Goal: Transaction & Acquisition: Book appointment/travel/reservation

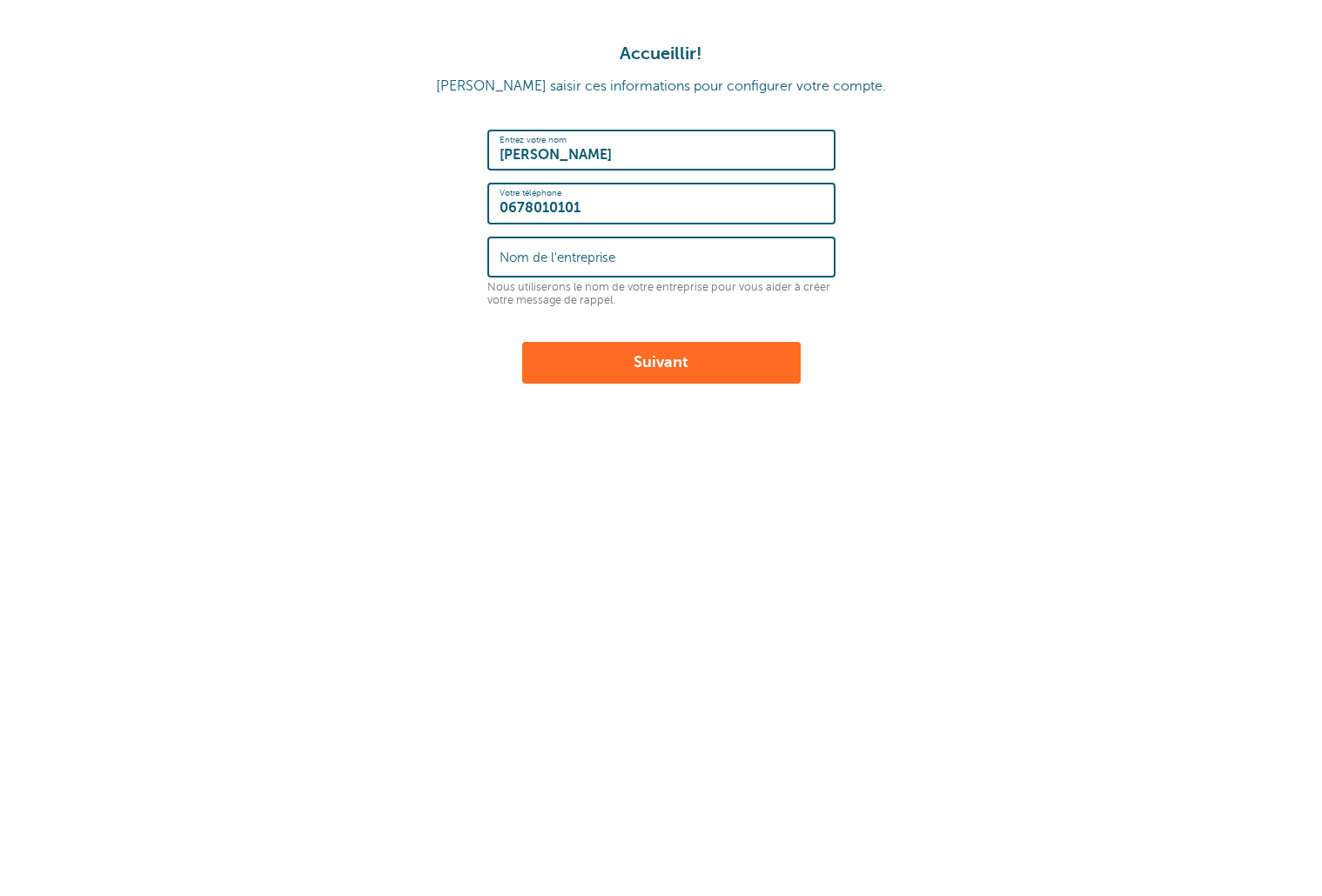
click at [648, 362] on font "Suivant" at bounding box center [661, 362] width 55 height 18
click at [644, 261] on input "Nom de l'entreprise" at bounding box center [661, 257] width 324 height 37
type input "[PERSON_NAME]"
click at [683, 359] on font "Suivant" at bounding box center [661, 362] width 55 height 18
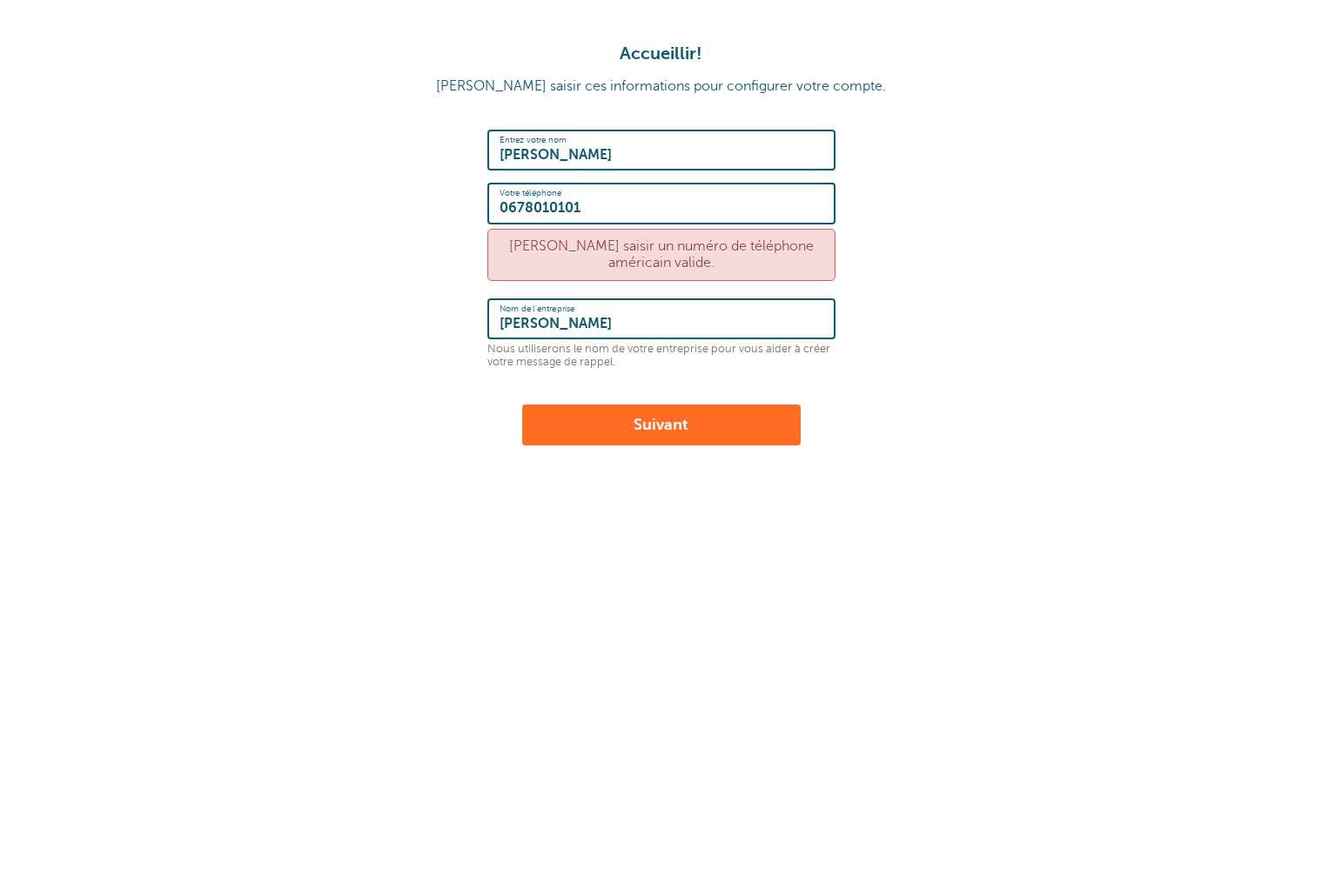
click at [499, 208] on input "0678010101" at bounding box center [661, 203] width 324 height 37
type input "[PHONE_NUMBER]"
click at [522, 404] on button "Suivant" at bounding box center [661, 425] width 278 height 42
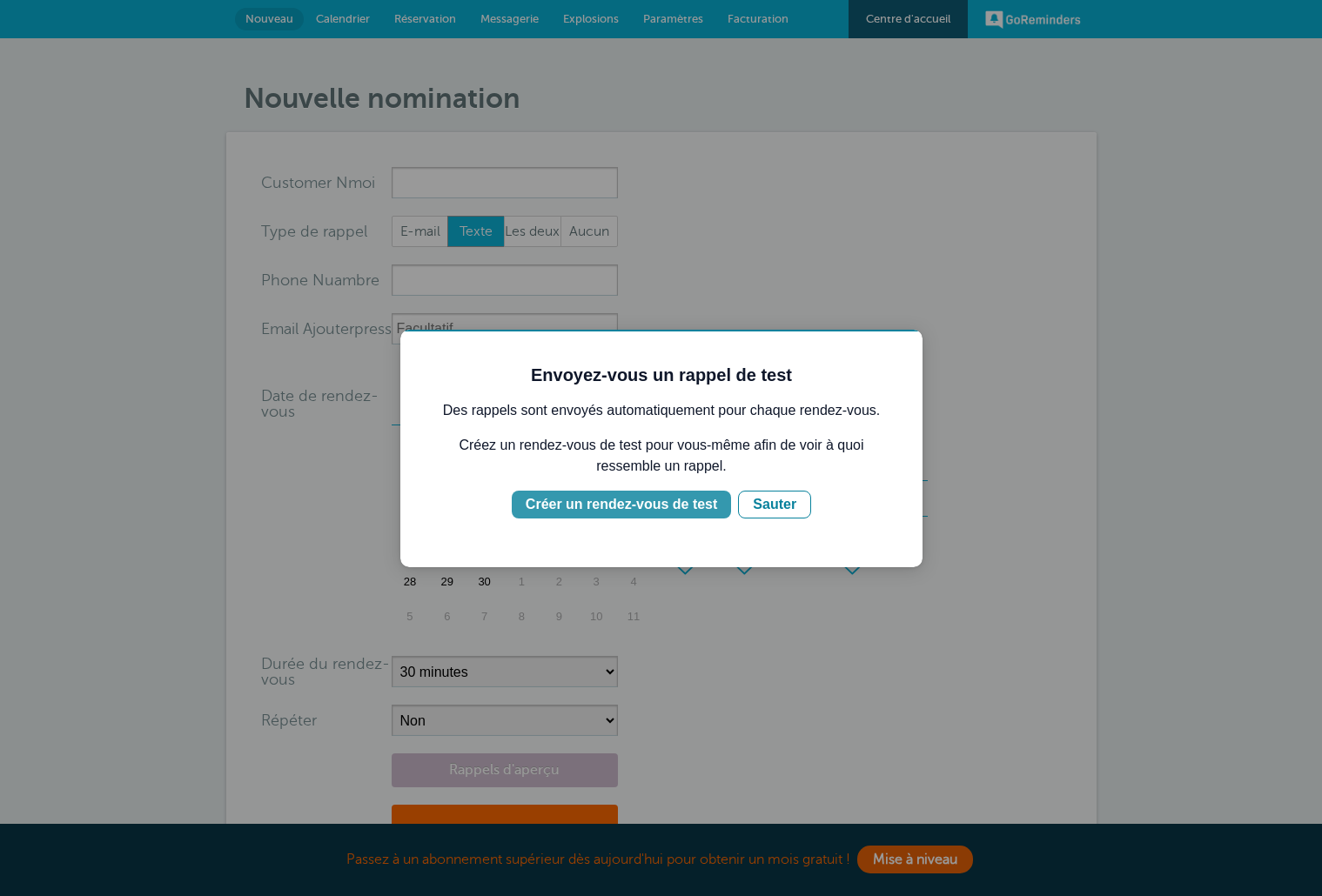
click at [614, 501] on font "Créer un rendez-vous de test" at bounding box center [622, 503] width 192 height 15
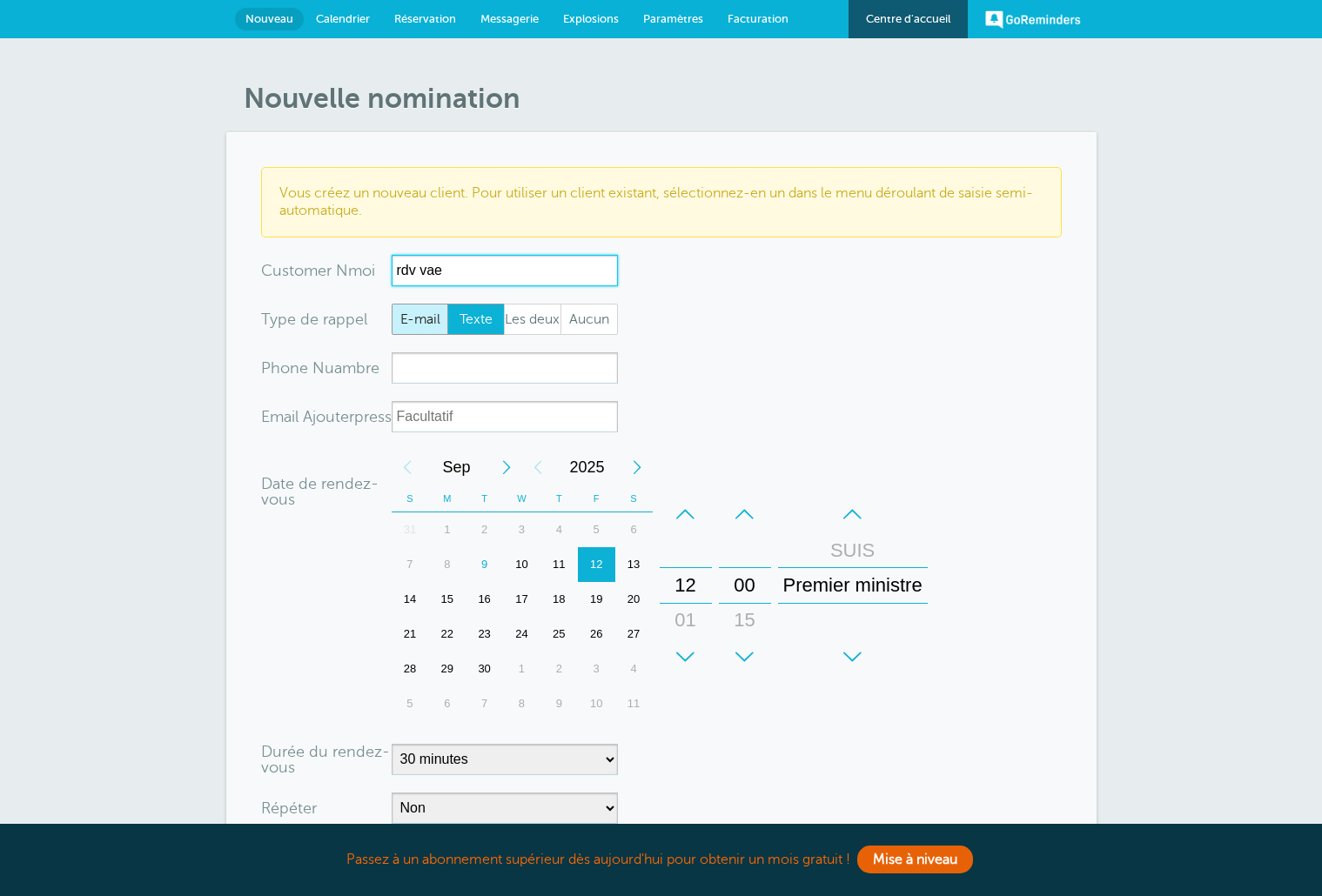
type input "rdv vae"
click at [428, 325] on font "E-mail" at bounding box center [420, 319] width 40 height 16
click at [392, 304] on input "E-mail" at bounding box center [391, 303] width 1 height 1
radio input "true"
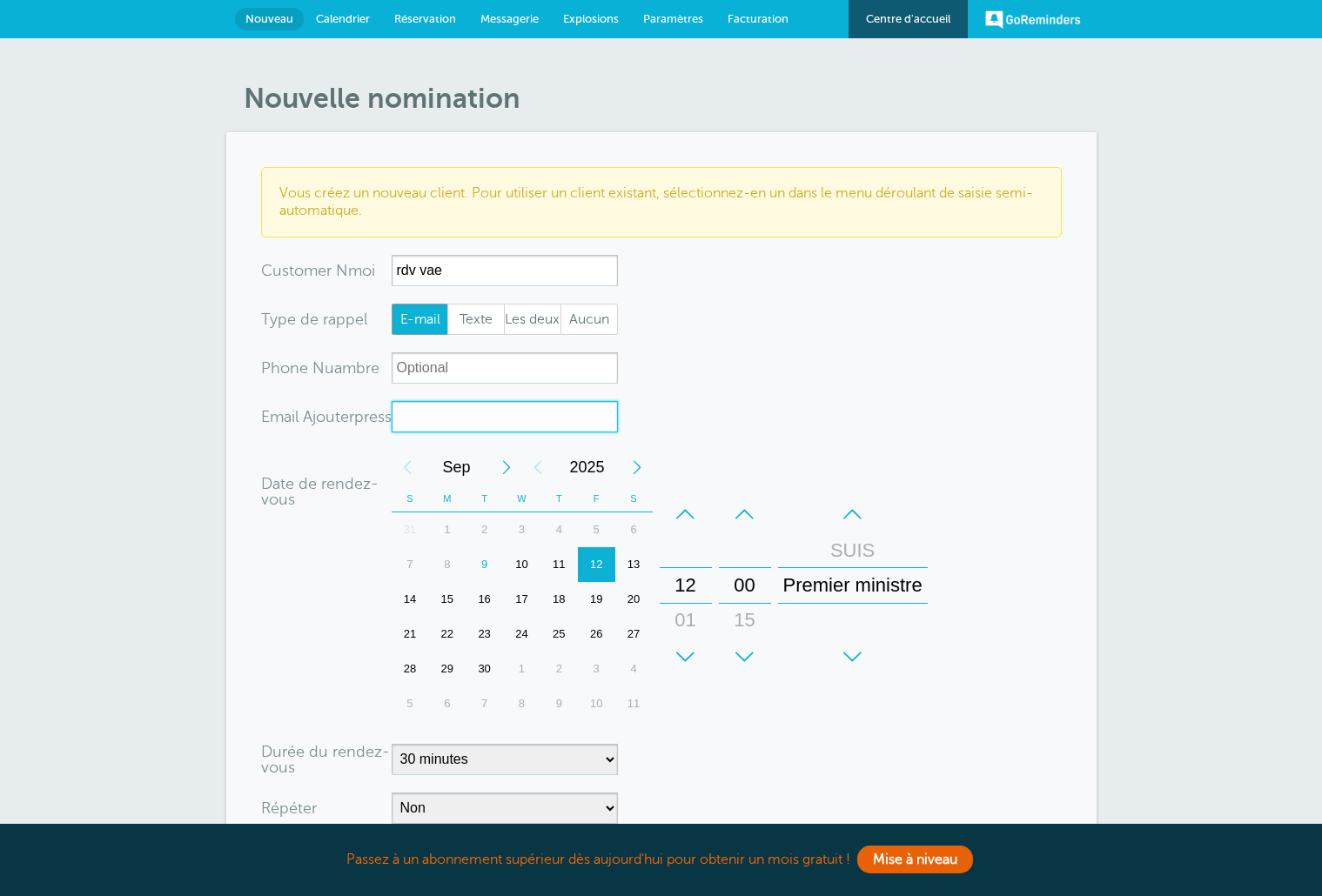
click at [462, 417] on input "xx-no-autofill" at bounding box center [504, 417] width 226 height 31
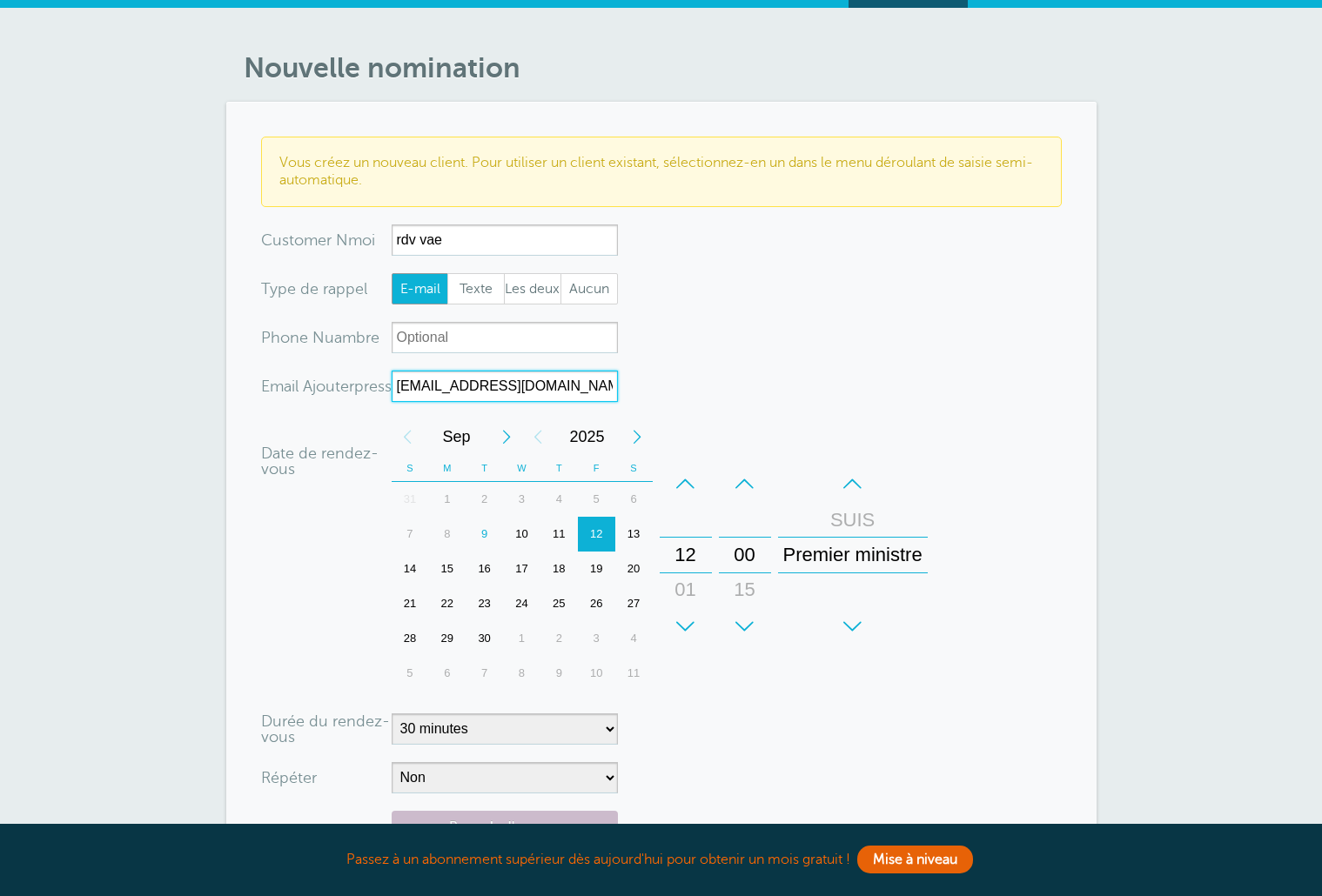
scroll to position [45, 0]
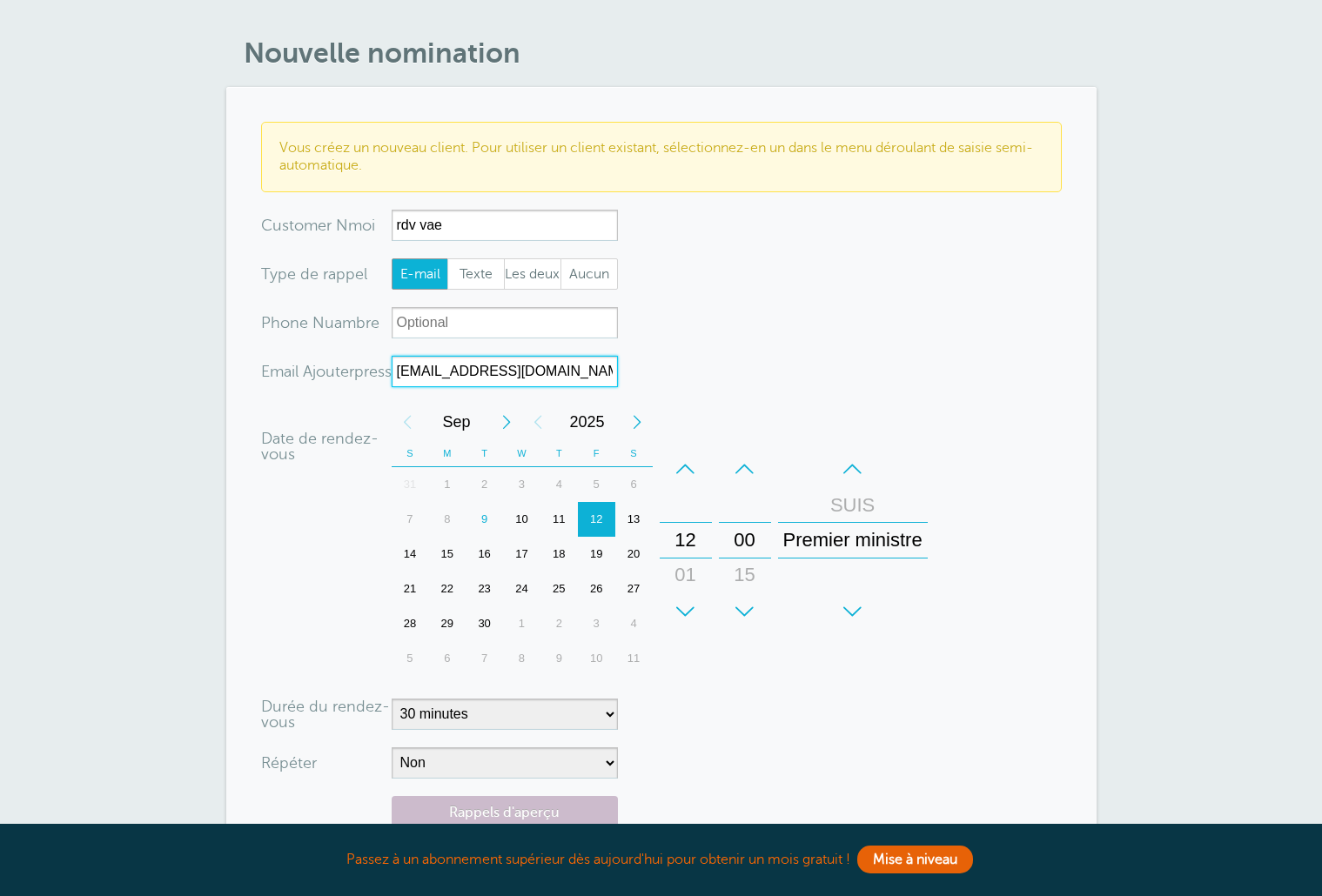
click at [519, 525] on font "10" at bounding box center [521, 518] width 12 height 13
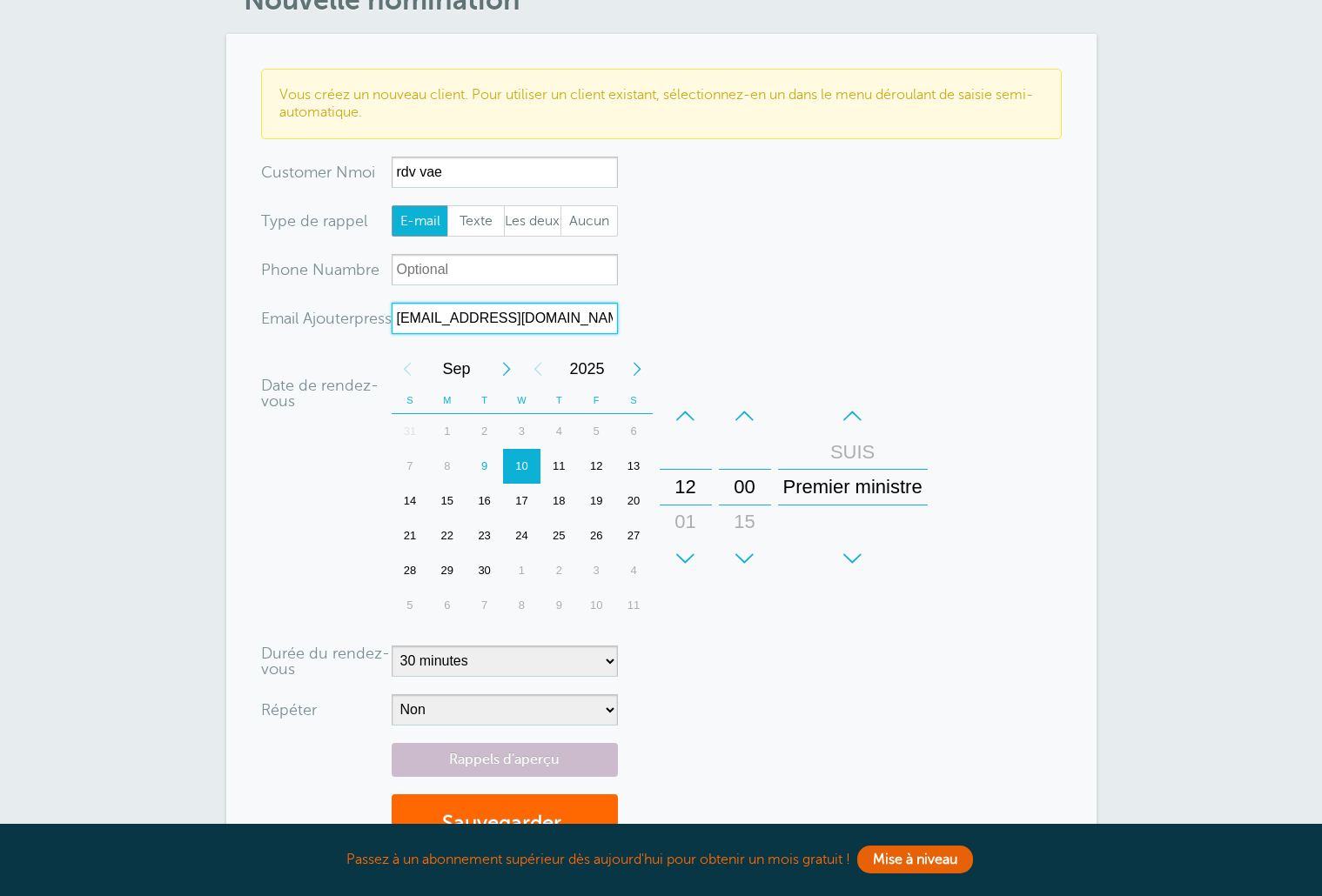
scroll to position [102, 0]
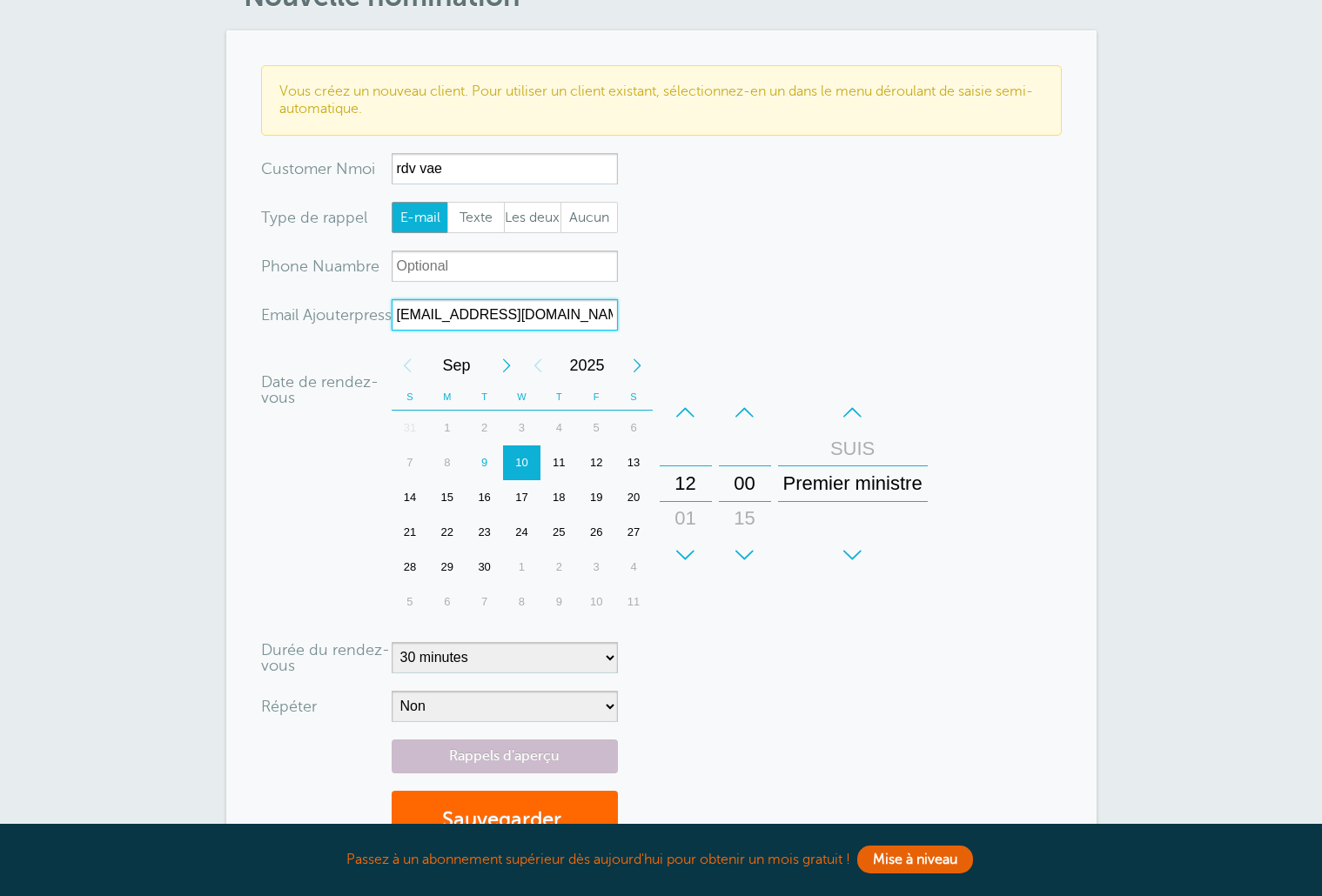
click at [854, 422] on div "–" at bounding box center [852, 412] width 150 height 35
click at [852, 481] on font "SUIS" at bounding box center [852, 483] width 44 height 22
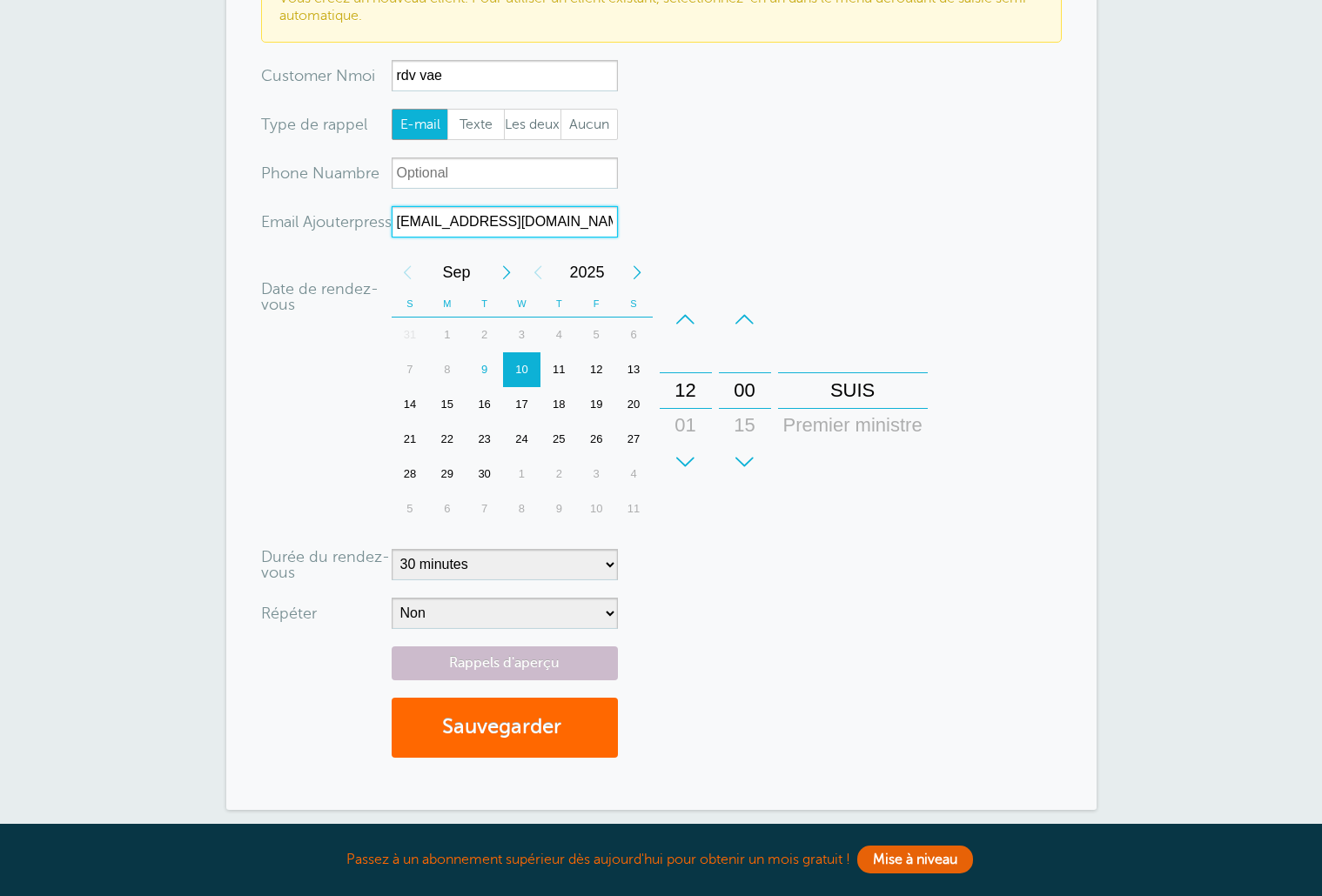
scroll to position [196, 0]
click at [487, 374] on font "9" at bounding box center [484, 368] width 6 height 13
click at [690, 314] on div "–" at bounding box center [685, 318] width 52 height 35
click at [833, 429] on font "Premier ministre" at bounding box center [853, 424] width 139 height 22
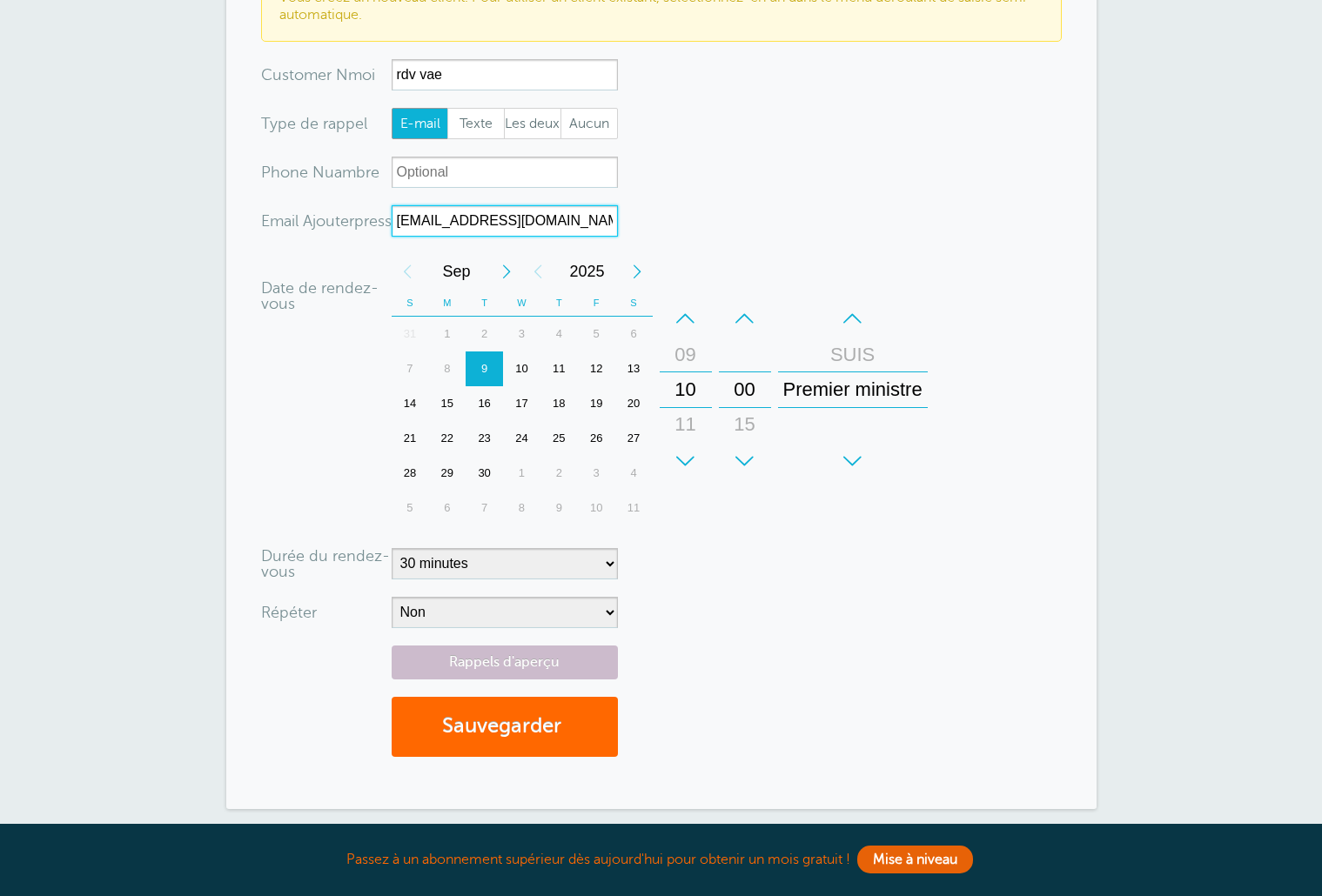
click at [682, 323] on div "–" at bounding box center [685, 318] width 52 height 35
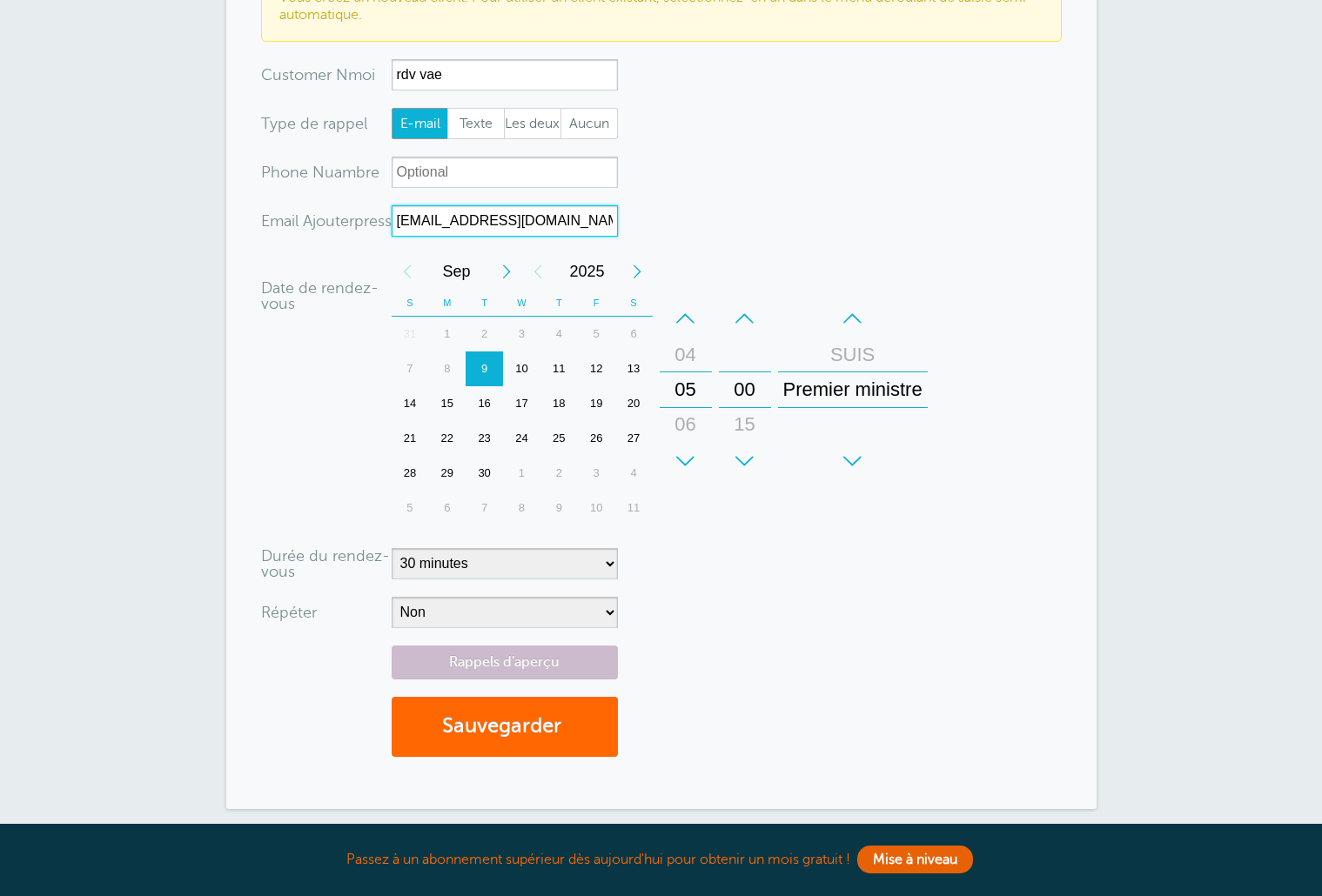
click at [682, 323] on div "–" at bounding box center [685, 318] width 52 height 35
click at [683, 323] on div "–" at bounding box center [685, 318] width 52 height 35
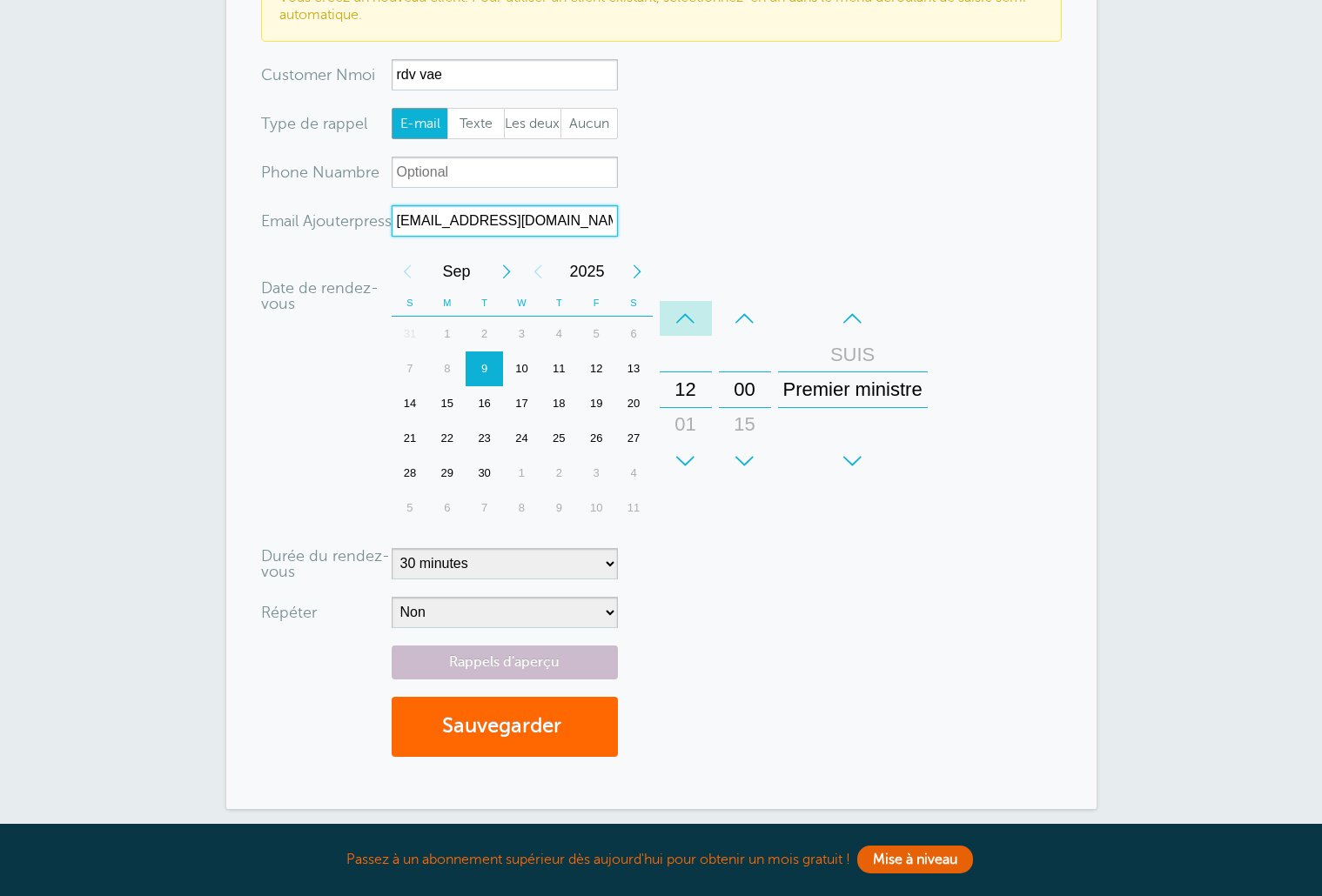
click at [683, 323] on div "–" at bounding box center [685, 318] width 52 height 35
type input "nffvae@gmail.com"
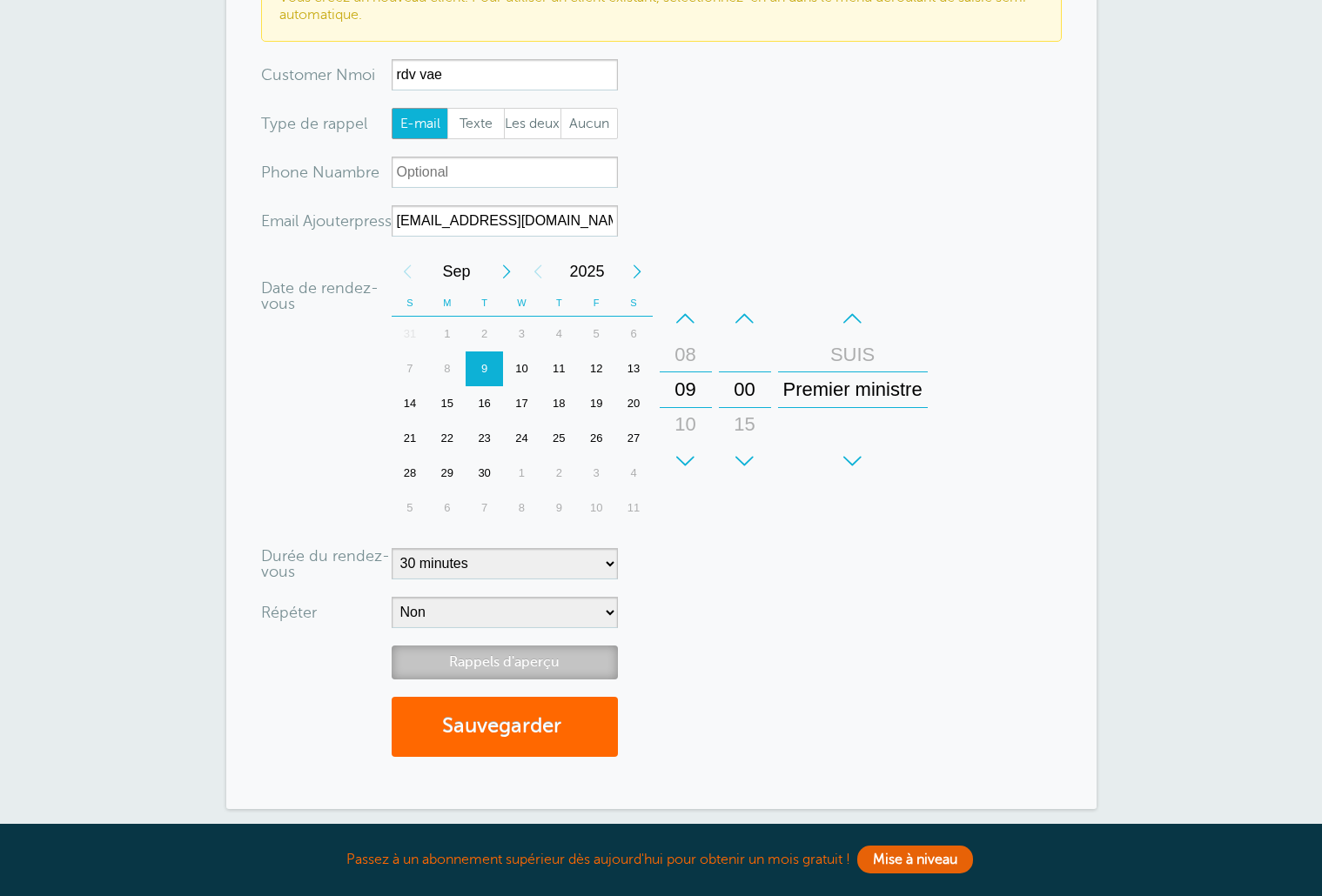
click at [565, 654] on link "Rappels d'aperçu" at bounding box center [504, 662] width 226 height 34
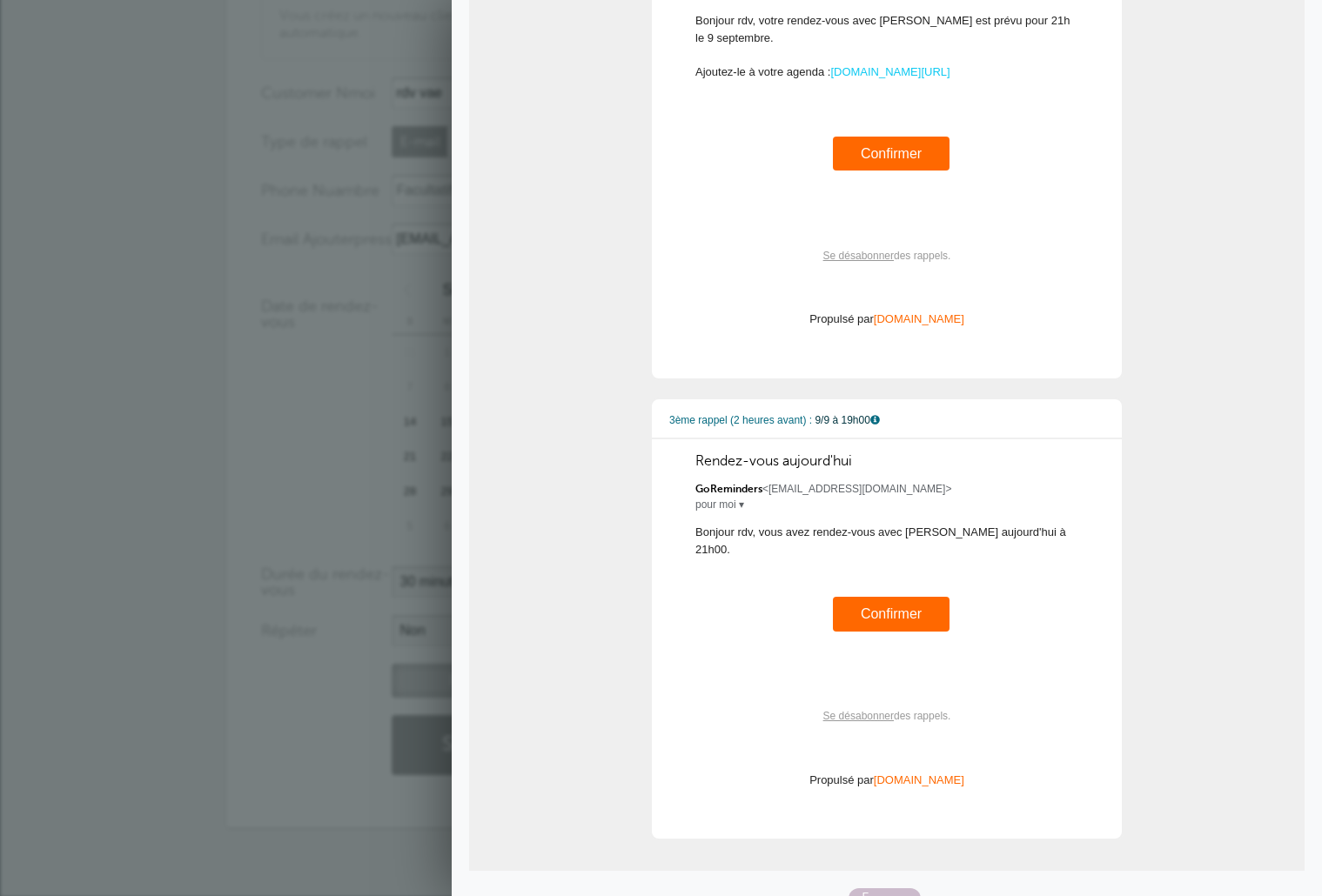
scroll to position [309, 0]
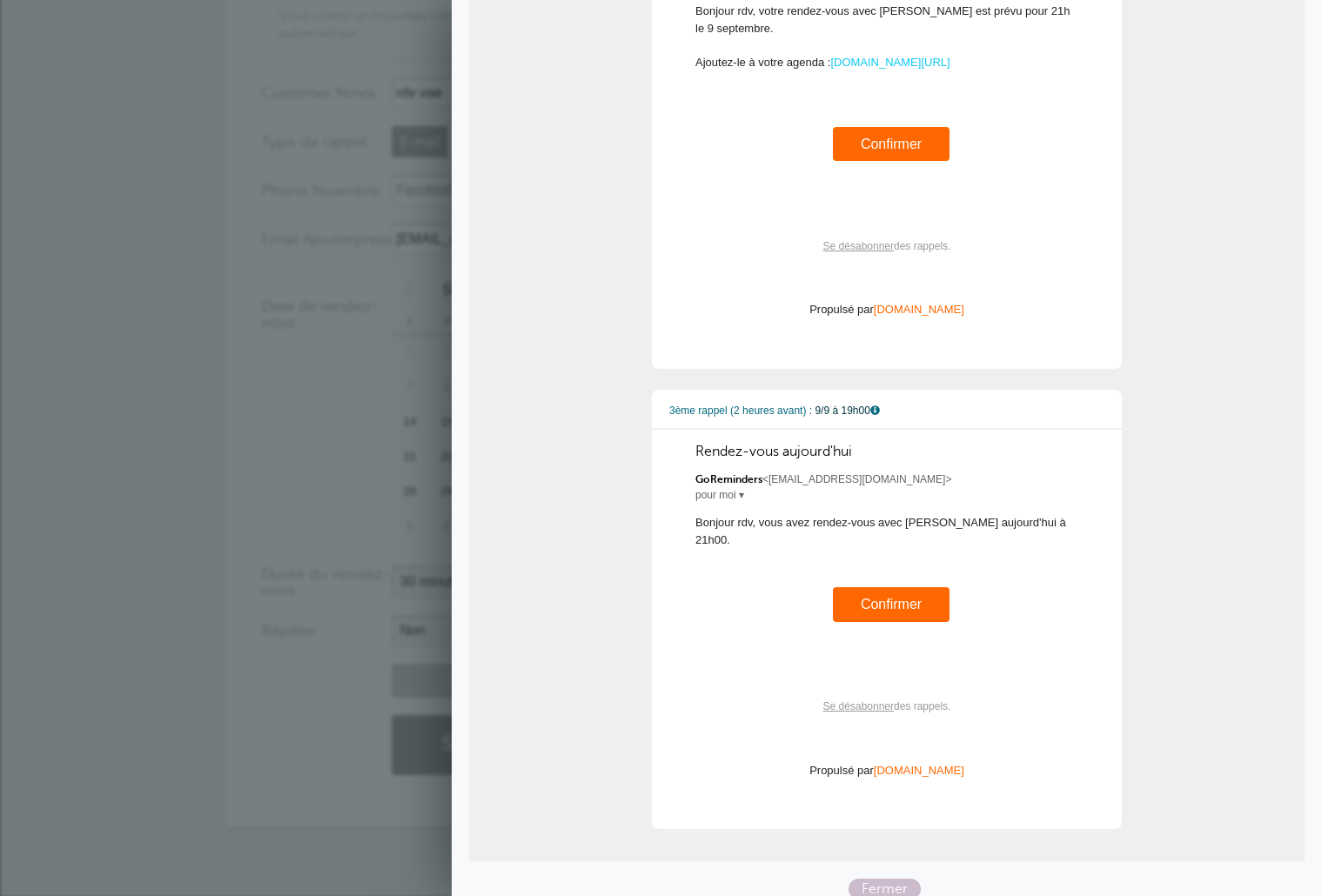
click at [877, 596] on font "Confirmer" at bounding box center [891, 603] width 61 height 15
